Goal: Entertainment & Leisure: Consume media (video, audio)

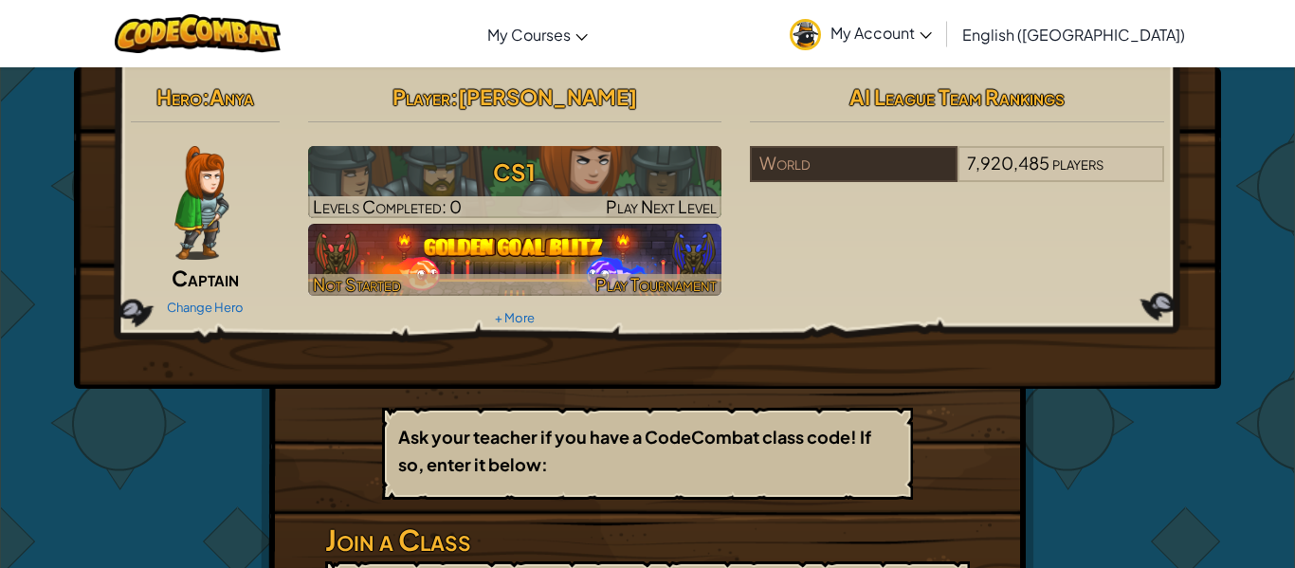
click at [338, 251] on img at bounding box center [515, 260] width 414 height 72
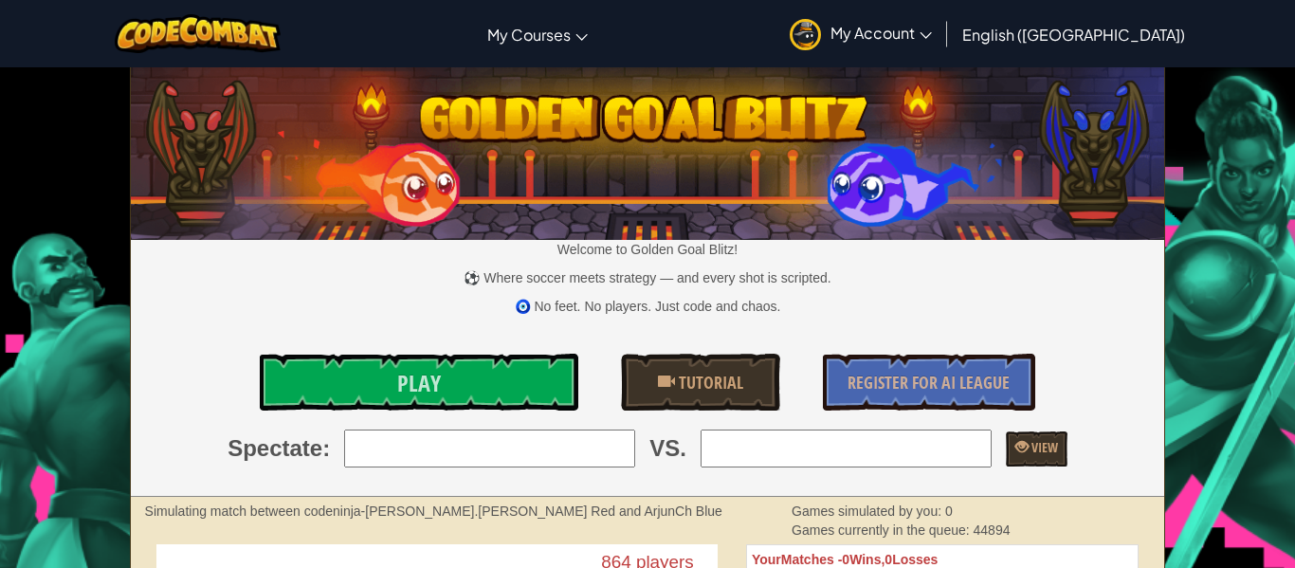
click at [359, 375] on link "Play" at bounding box center [419, 382] width 319 height 57
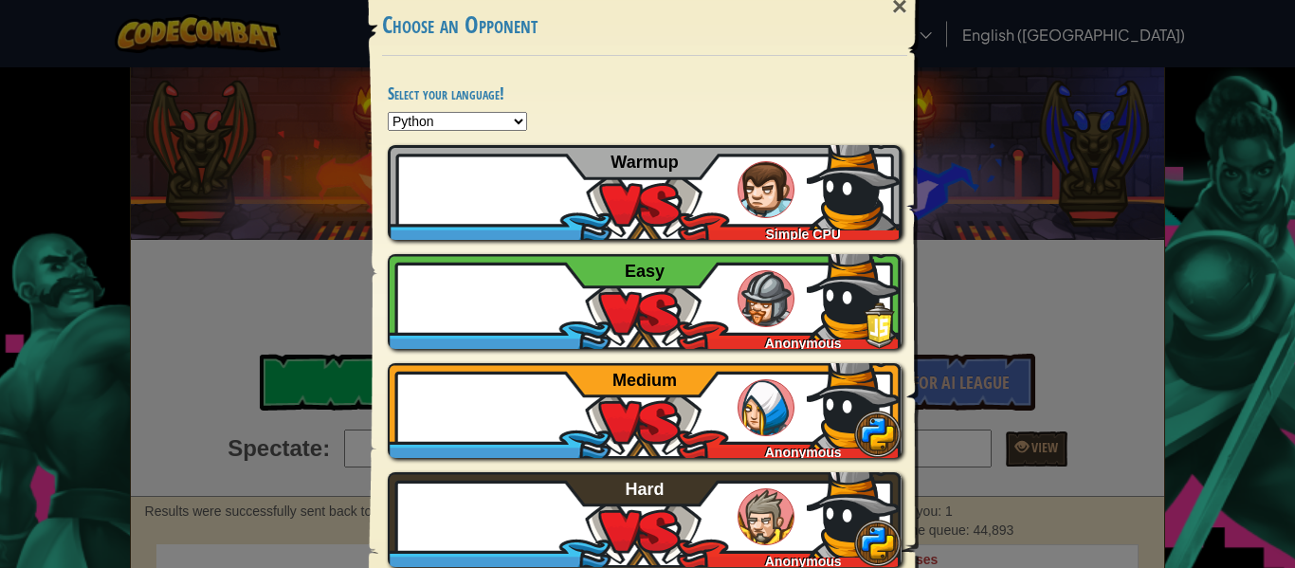
scroll to position [44, 0]
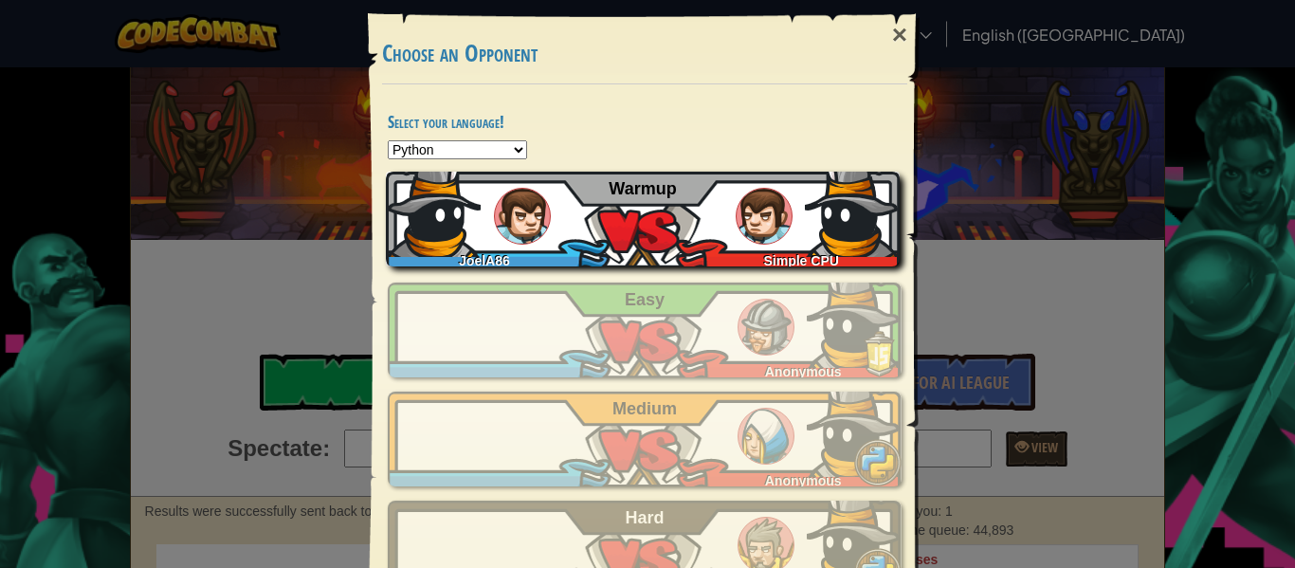
click at [442, 198] on img at bounding box center [433, 209] width 95 height 95
